Goal: Information Seeking & Learning: Compare options

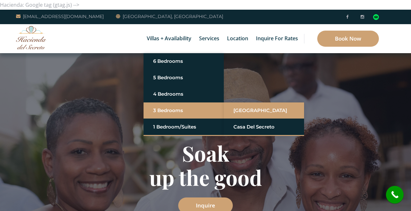
click at [236, 111] on link "[GEOGRAPHIC_DATA]" at bounding box center [264, 110] width 61 height 12
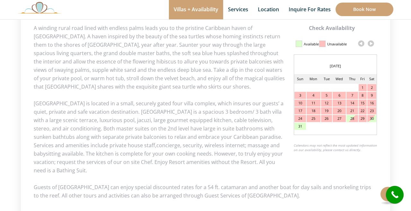
scroll to position [320, 0]
click at [371, 41] on link at bounding box center [371, 43] width 10 height 10
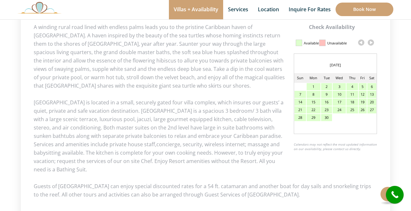
click at [371, 41] on link at bounding box center [371, 43] width 10 height 10
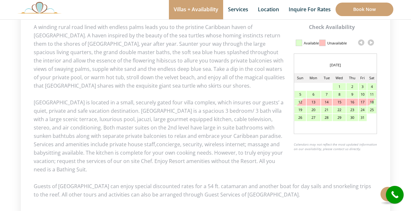
click at [371, 41] on link at bounding box center [371, 43] width 10 height 10
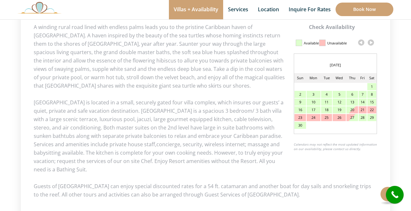
click at [371, 41] on link at bounding box center [371, 43] width 10 height 10
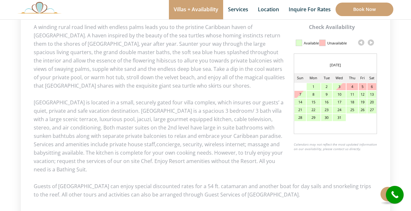
click at [371, 41] on link at bounding box center [371, 43] width 10 height 10
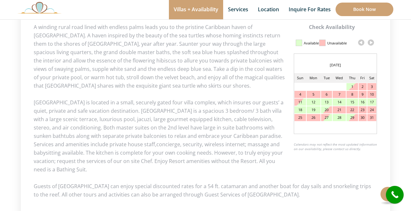
click at [371, 41] on link at bounding box center [371, 43] width 10 height 10
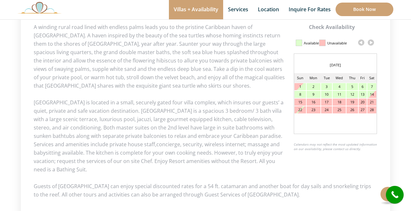
click at [371, 41] on link at bounding box center [371, 43] width 10 height 10
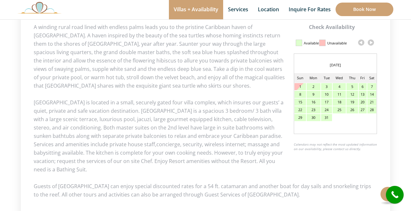
click at [371, 41] on link at bounding box center [371, 43] width 10 height 10
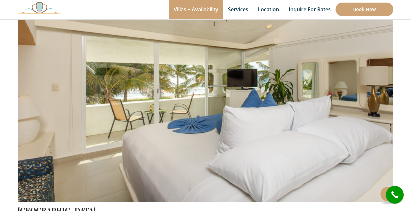
scroll to position [85, 0]
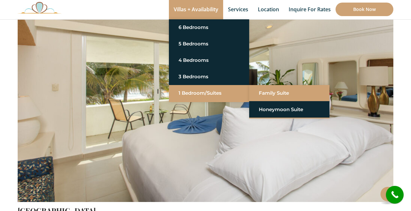
click at [259, 91] on link "Family Suite" at bounding box center [289, 93] width 61 height 12
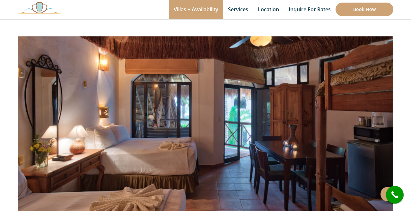
scroll to position [52, 0]
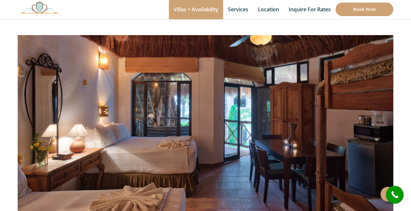
click at [374, 122] on img at bounding box center [206, 110] width 376 height 251
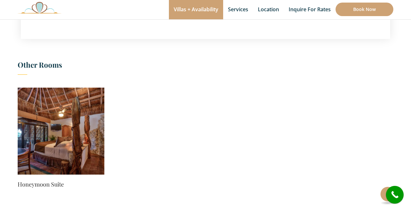
scroll to position [387, 0]
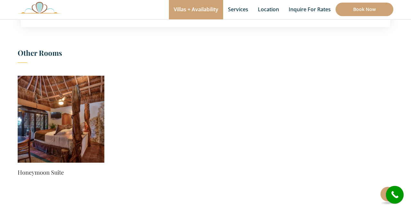
click at [82, 137] on img at bounding box center [61, 119] width 87 height 87
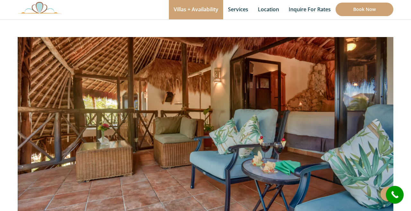
scroll to position [52, 0]
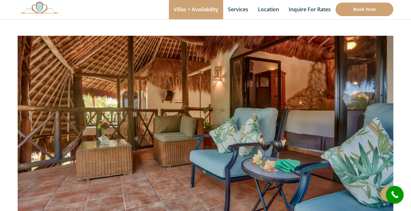
click at [178, 135] on img at bounding box center [206, 111] width 376 height 251
click at [371, 124] on img at bounding box center [206, 111] width 376 height 251
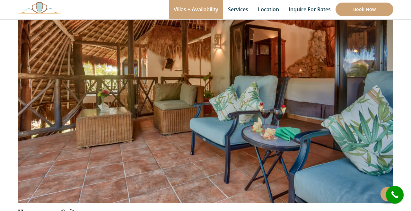
scroll to position [82, 0]
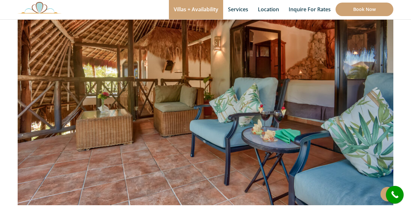
click at [376, 125] on img at bounding box center [206, 81] width 376 height 251
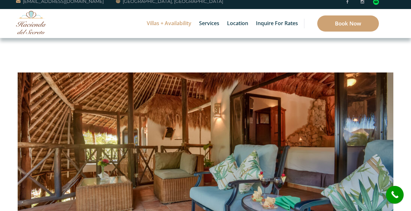
scroll to position [14, 0]
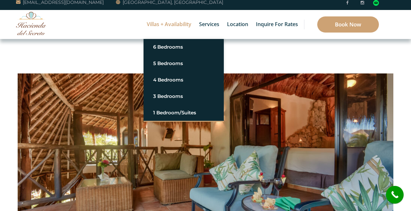
click at [164, 22] on link "Villas + Availability" at bounding box center [169, 24] width 51 height 29
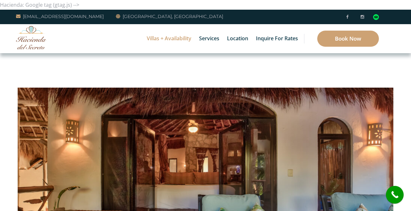
scroll to position [0, 0]
click at [237, 140] on img at bounding box center [206, 163] width 376 height 251
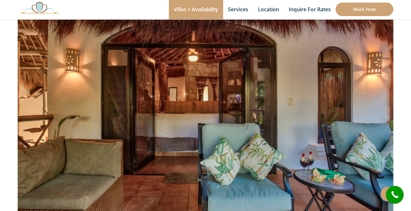
scroll to position [80, 0]
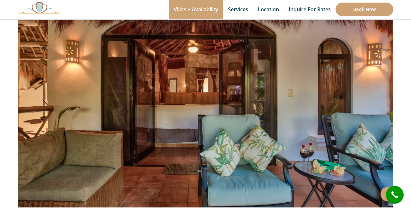
click at [155, 142] on img at bounding box center [206, 83] width 376 height 251
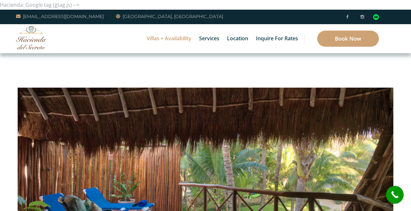
scroll to position [0, 0]
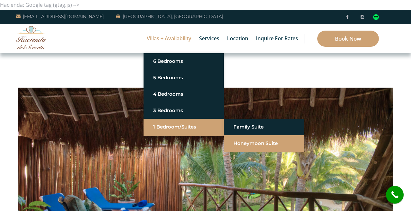
click at [246, 142] on link "Honeymoon Suite" at bounding box center [264, 143] width 61 height 12
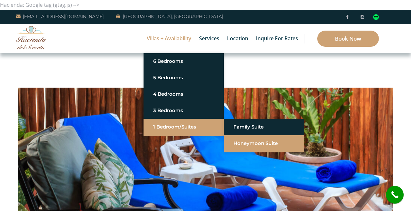
click at [239, 142] on link "Honeymoon Suite" at bounding box center [264, 143] width 61 height 12
click at [242, 144] on link "Honeymoon Suite" at bounding box center [264, 143] width 61 height 12
click at [239, 143] on link "Honeymoon Suite" at bounding box center [264, 143] width 61 height 12
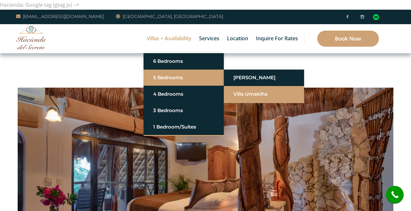
click at [242, 97] on link "Villa Umakiha" at bounding box center [264, 94] width 61 height 12
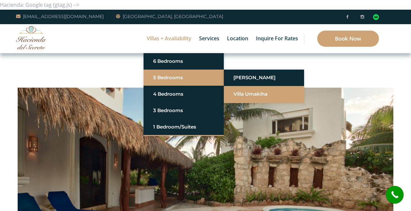
click at [243, 94] on link "Villa Umakiha" at bounding box center [264, 94] width 61 height 12
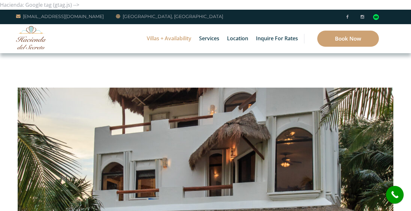
click at [137, 132] on img at bounding box center [206, 163] width 376 height 251
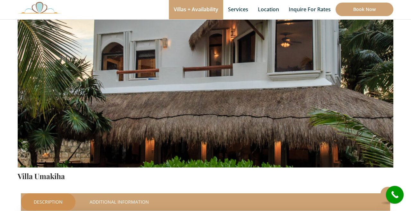
scroll to position [123, 0]
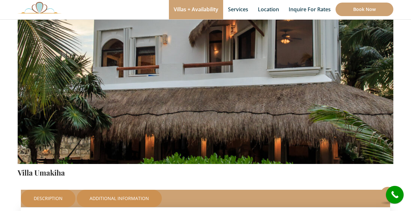
click at [121, 197] on link "Additional Information" at bounding box center [119, 197] width 85 height 17
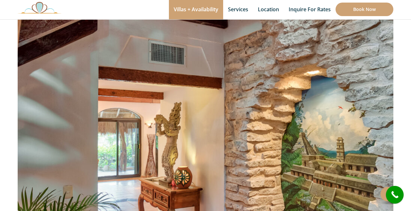
scroll to position [70, 0]
